Goal: Information Seeking & Learning: Learn about a topic

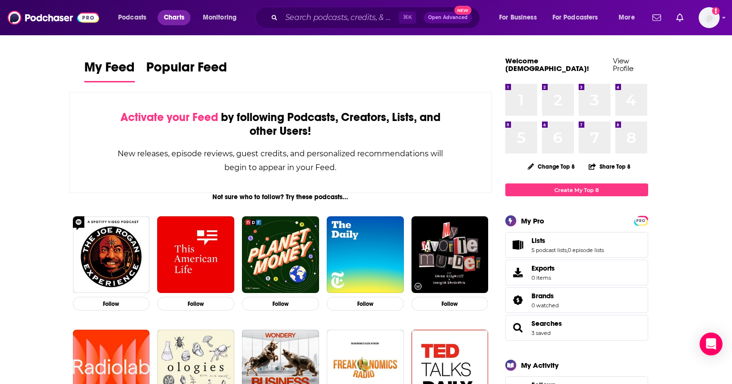
click at [179, 18] on span "Charts" at bounding box center [174, 17] width 20 height 13
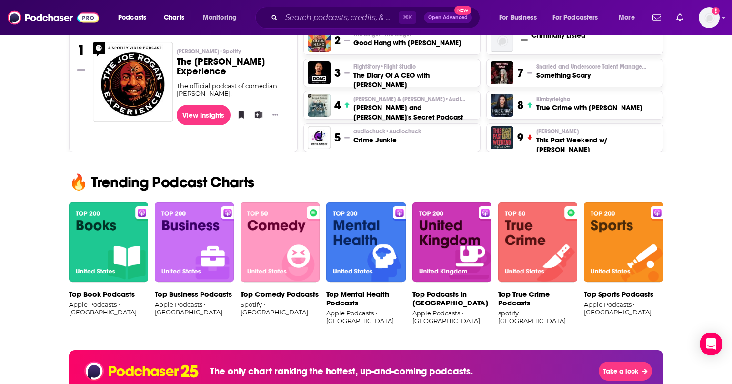
scroll to position [506, 0]
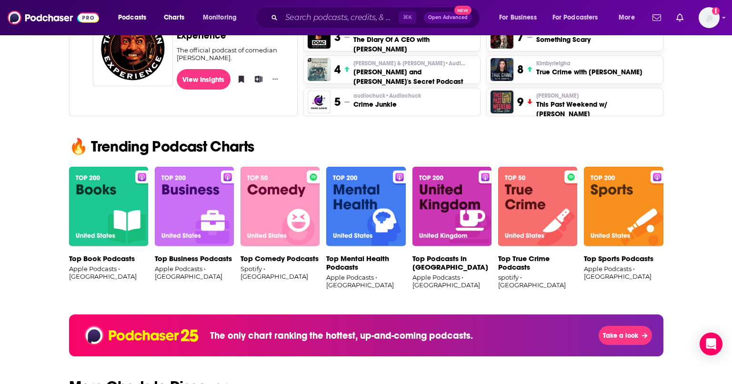
click at [200, 218] on img at bounding box center [194, 207] width 79 height 80
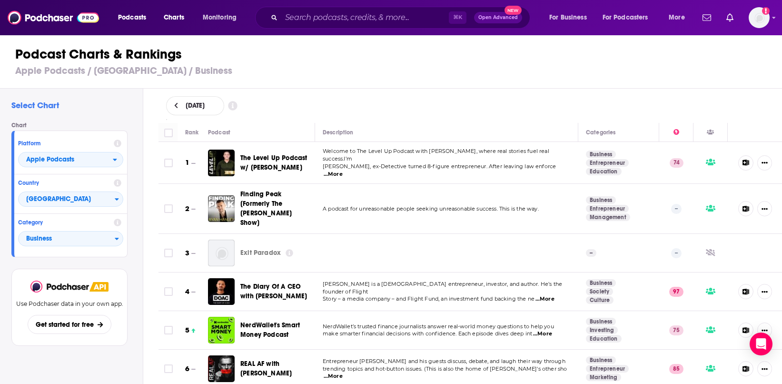
click at [731, 161] on icon at bounding box center [746, 163] width 7 height 6
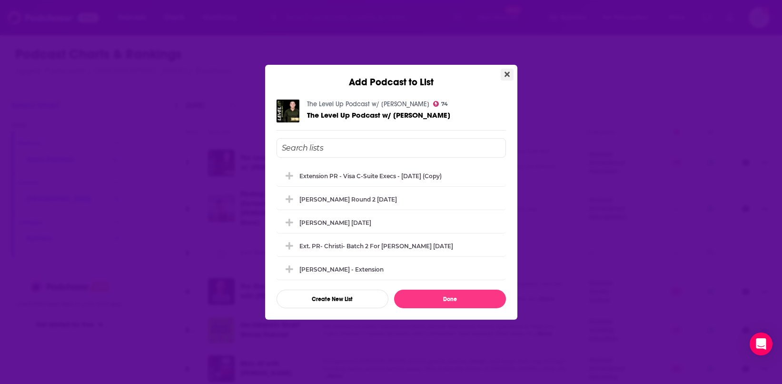
click at [503, 78] on button "Close" at bounding box center [507, 75] width 13 height 12
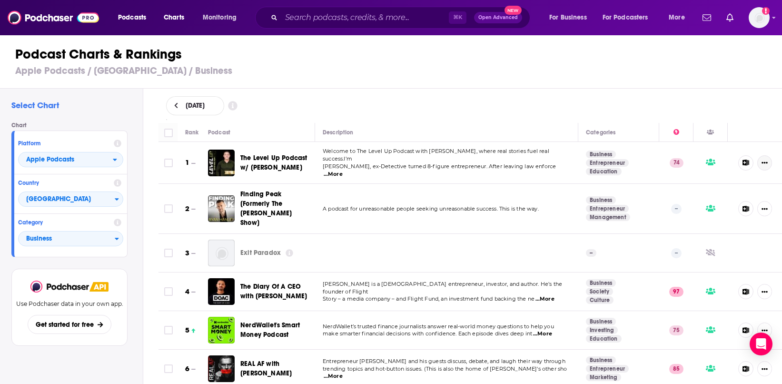
click at [731, 162] on icon "Show More Button" at bounding box center [765, 163] width 6 height 2
click at [432, 159] on span "Welcome to The Level Up Podcast with [PERSON_NAME], where real stories fuel rea…" at bounding box center [436, 155] width 227 height 14
click at [343, 170] on span "...More" at bounding box center [333, 174] width 19 height 8
click at [535, 116] on div "[DATE]" at bounding box center [470, 106] width 639 height 34
click at [706, 162] on icon at bounding box center [711, 162] width 10 height 7
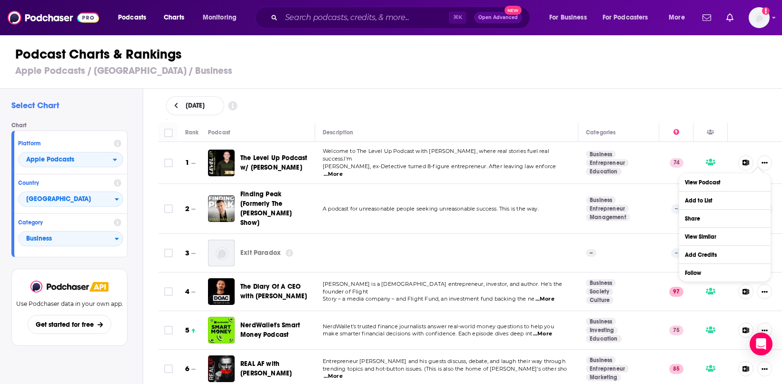
click at [495, 114] on div "[DATE]" at bounding box center [470, 105] width 609 height 19
click at [552, 295] on span "...More" at bounding box center [545, 299] width 19 height 8
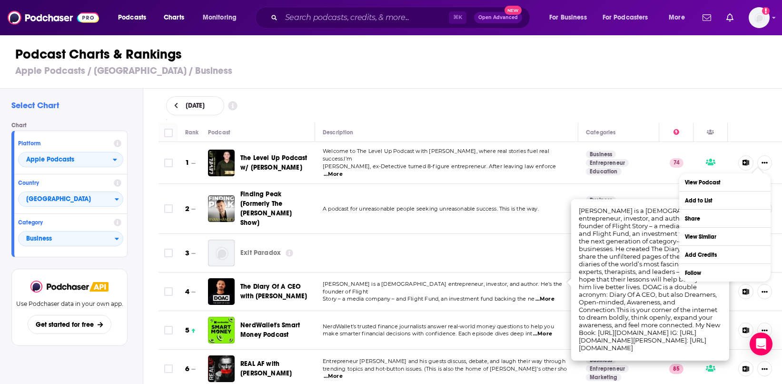
click at [508, 295] on span "Story – a media company – and Flight Fund, an investment fund backing the ne" at bounding box center [429, 298] width 212 height 7
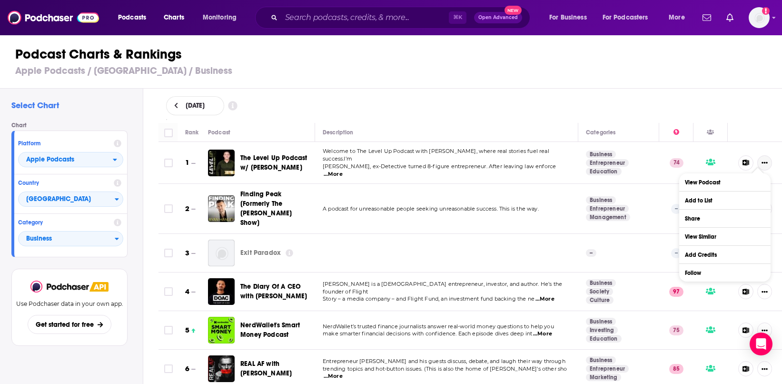
click at [731, 160] on icon "Show More Button" at bounding box center [765, 163] width 6 height 6
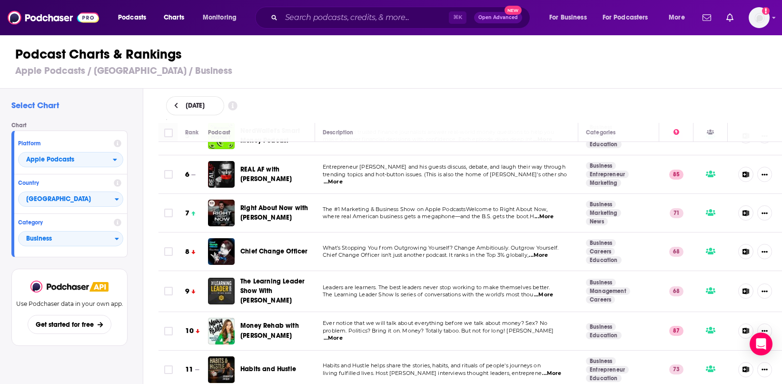
scroll to position [195, 0]
click at [343, 334] on span "...More" at bounding box center [333, 338] width 19 height 8
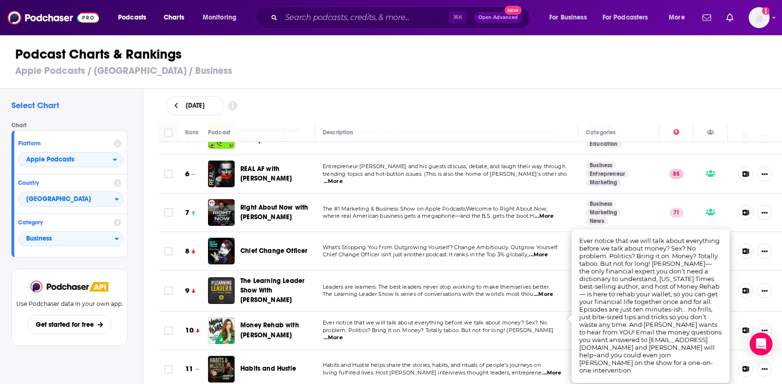
click at [490, 319] on span "Ever notice that we will talk about everything before we talk about money? Sex?…" at bounding box center [435, 322] width 225 height 7
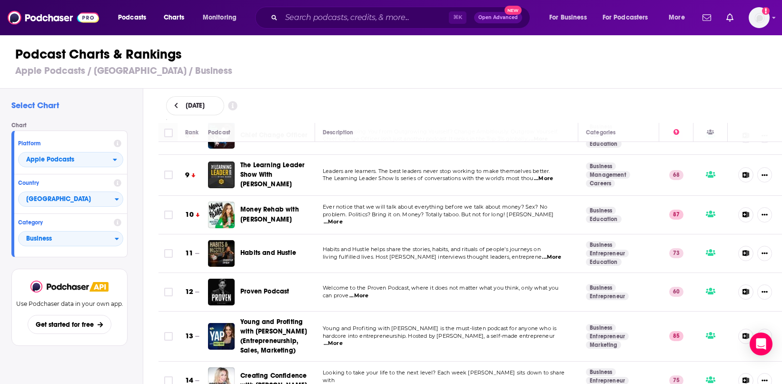
scroll to position [311, 0]
click at [360, 291] on span "...More" at bounding box center [359, 295] width 19 height 8
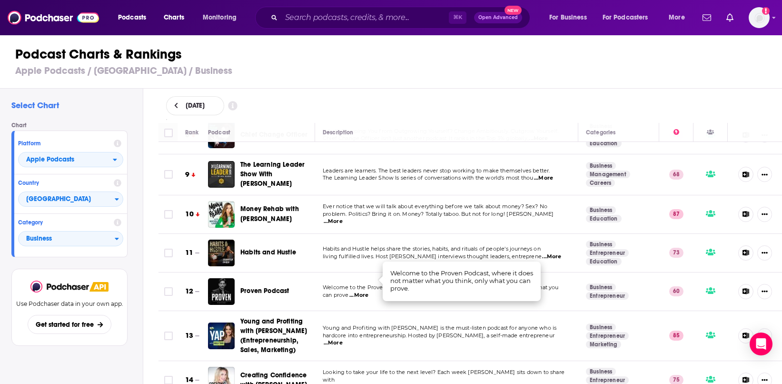
click at [360, 291] on span "...More" at bounding box center [359, 295] width 19 height 8
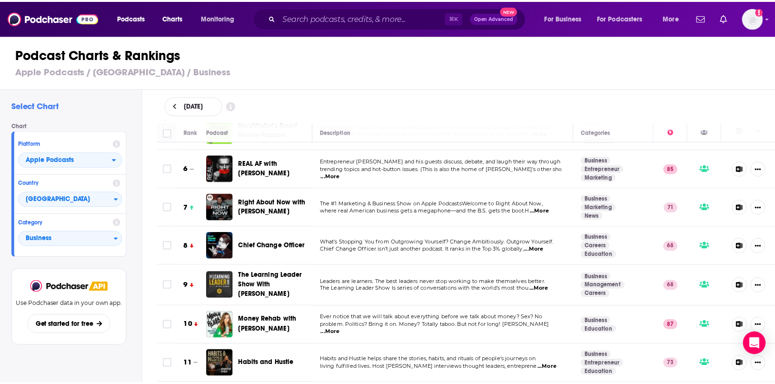
scroll to position [198, 0]
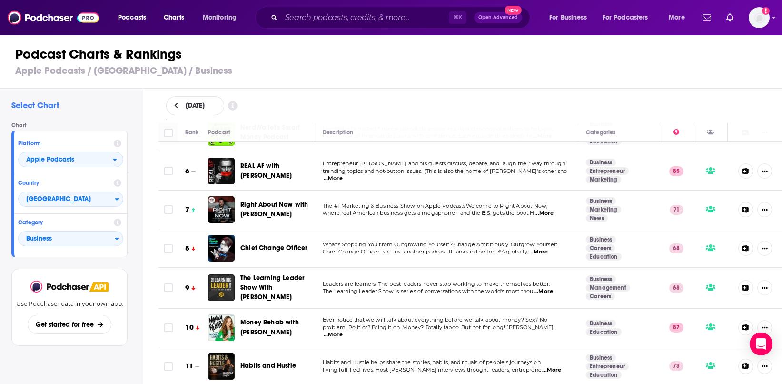
click at [548, 248] on span "...More" at bounding box center [538, 252] width 19 height 8
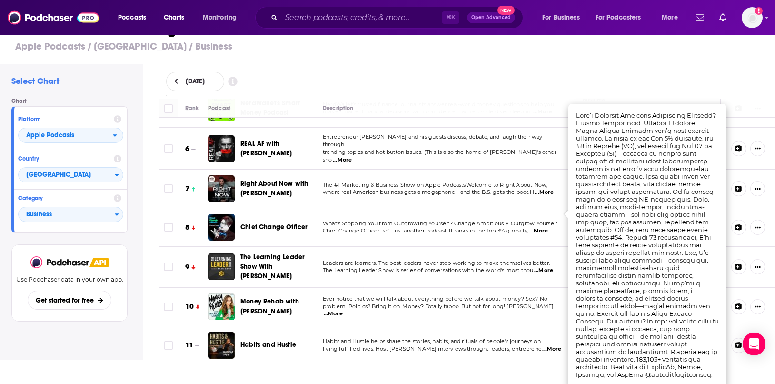
scroll to position [28, 0]
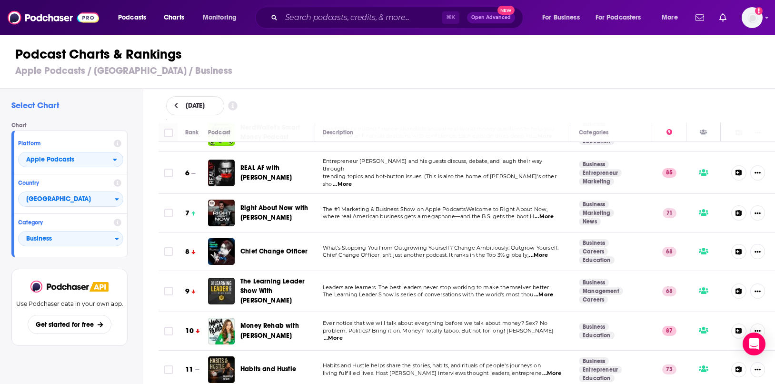
click at [435, 102] on div "[DATE] Rank Podcast Description Categories 1 The Level Up Podcast w/ [PERSON_NA…" at bounding box center [467, 264] width 632 height 350
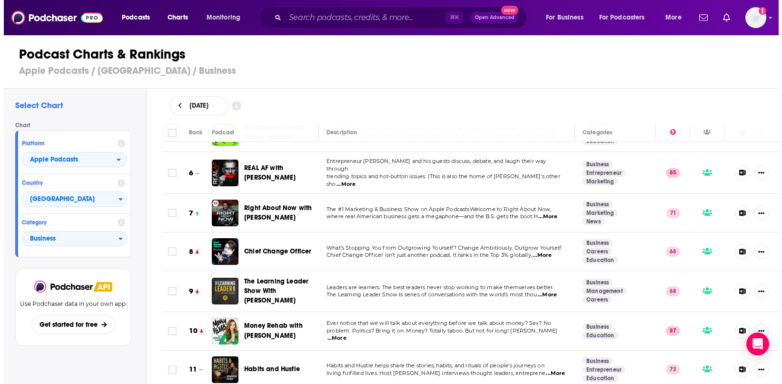
scroll to position [0, 0]
